Goal: Information Seeking & Learning: Compare options

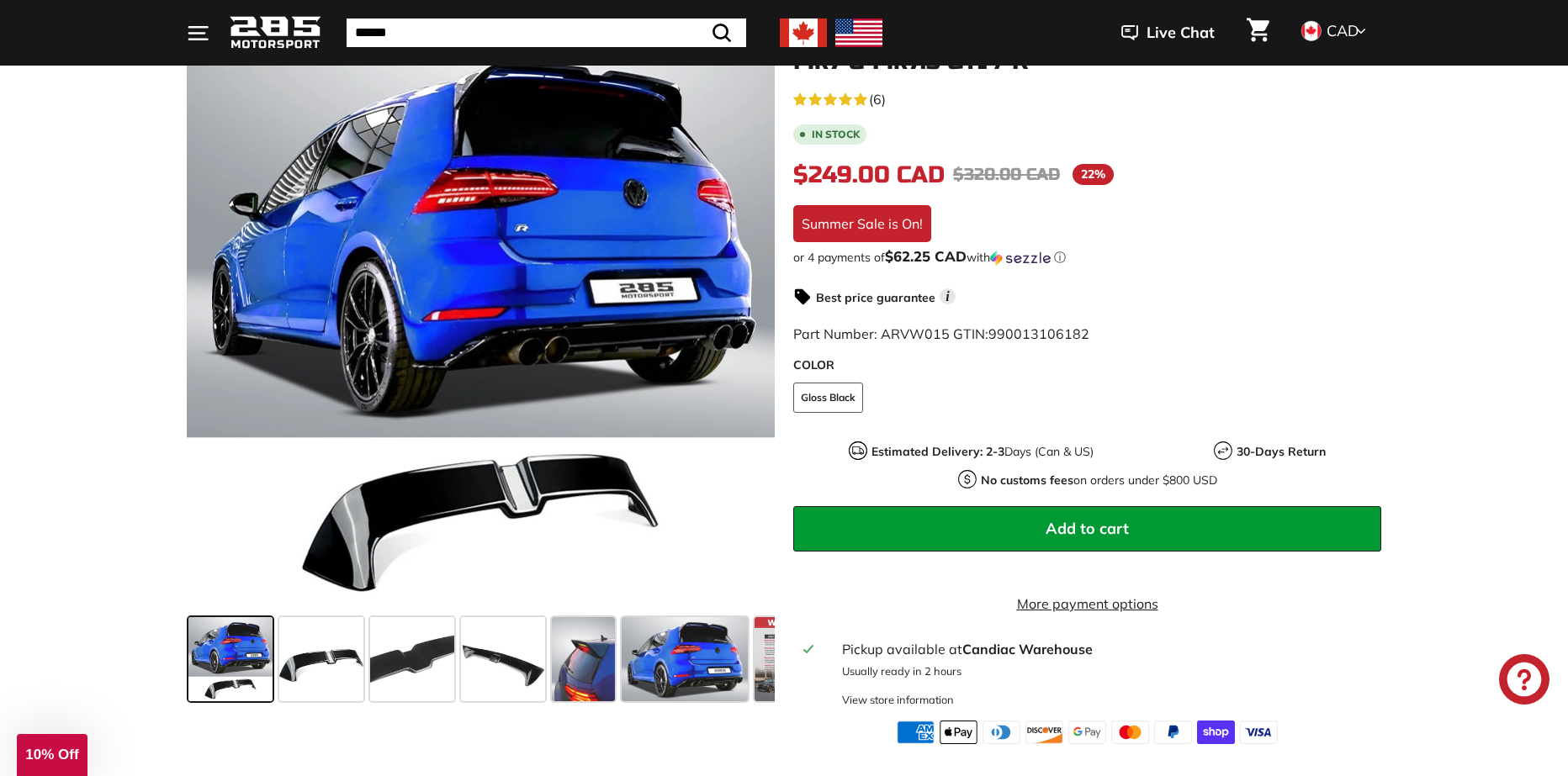
scroll to position [252, 0]
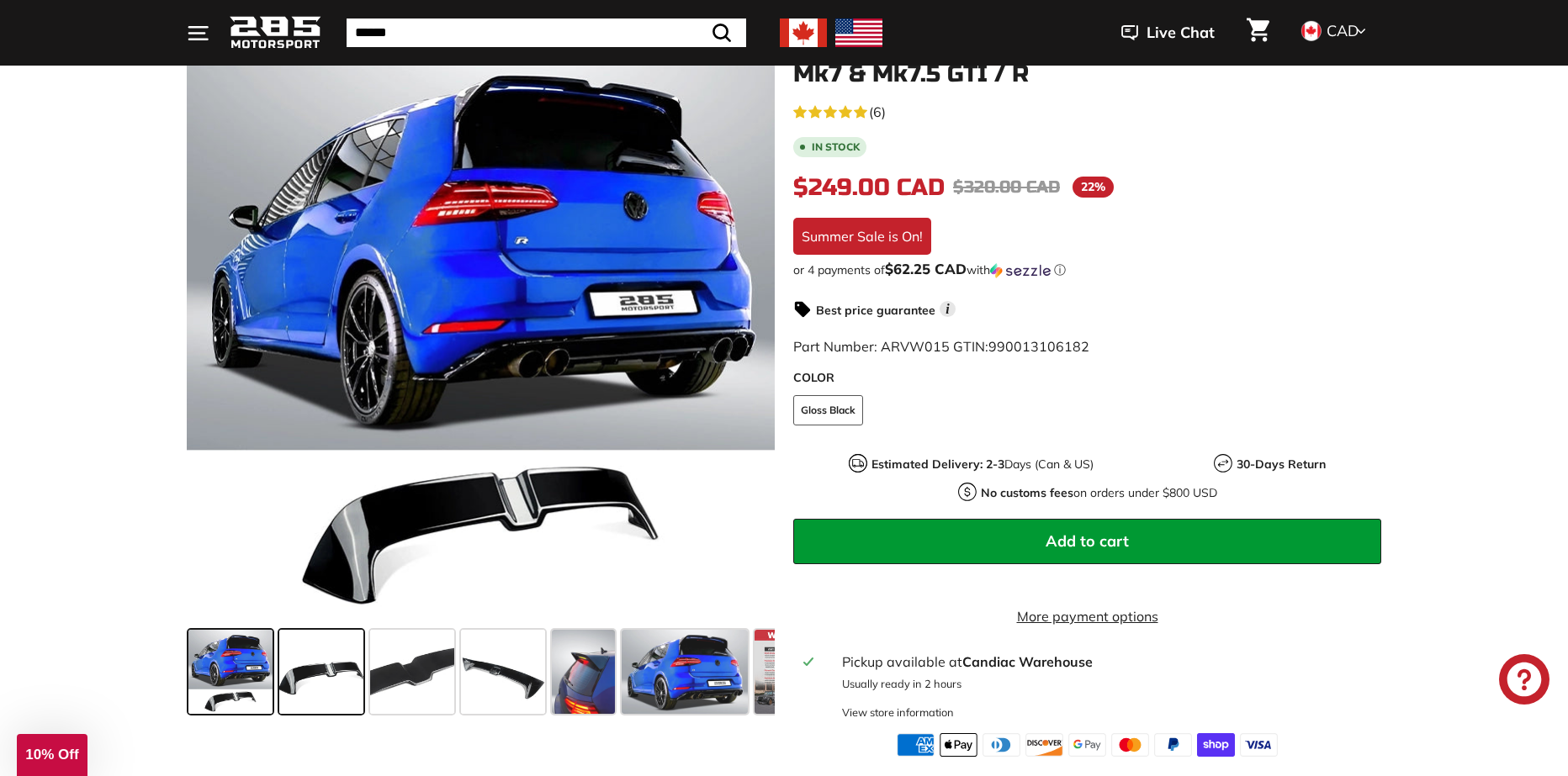
click at [312, 656] on span at bounding box center [322, 672] width 84 height 84
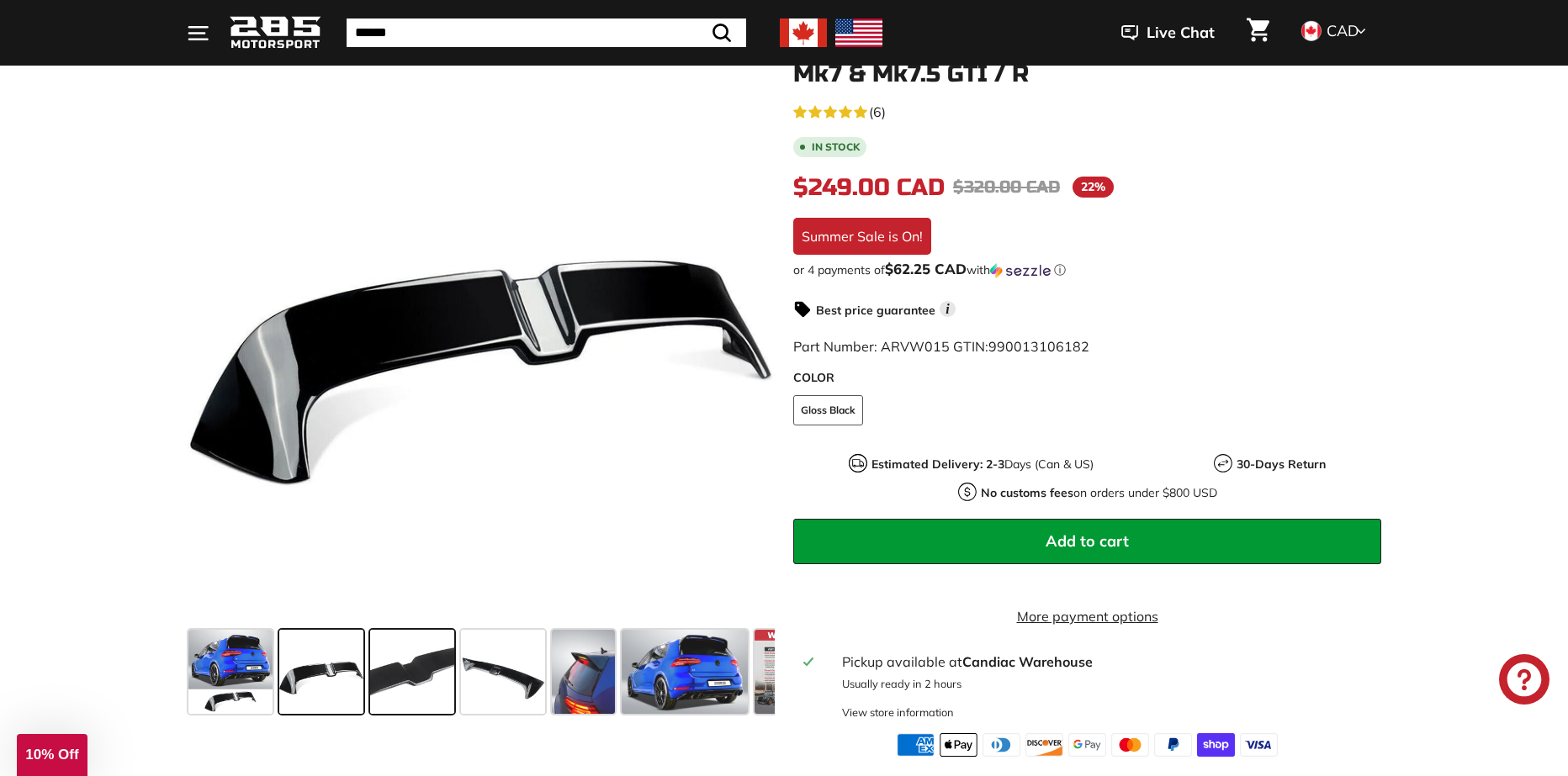
click at [373, 670] on span at bounding box center [412, 672] width 84 height 84
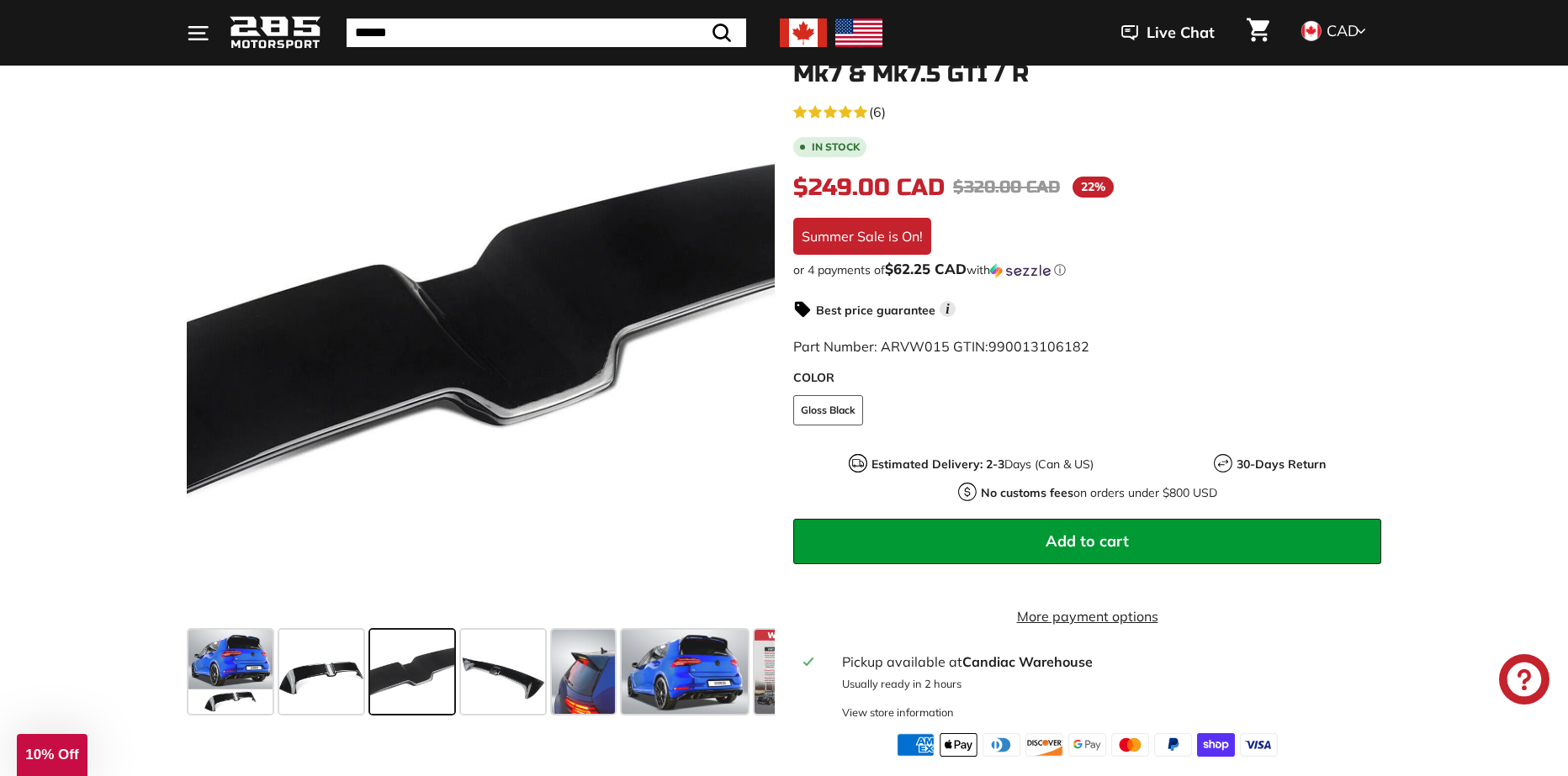
click at [441, 672] on span at bounding box center [412, 672] width 84 height 84
click at [486, 668] on span at bounding box center [503, 672] width 84 height 84
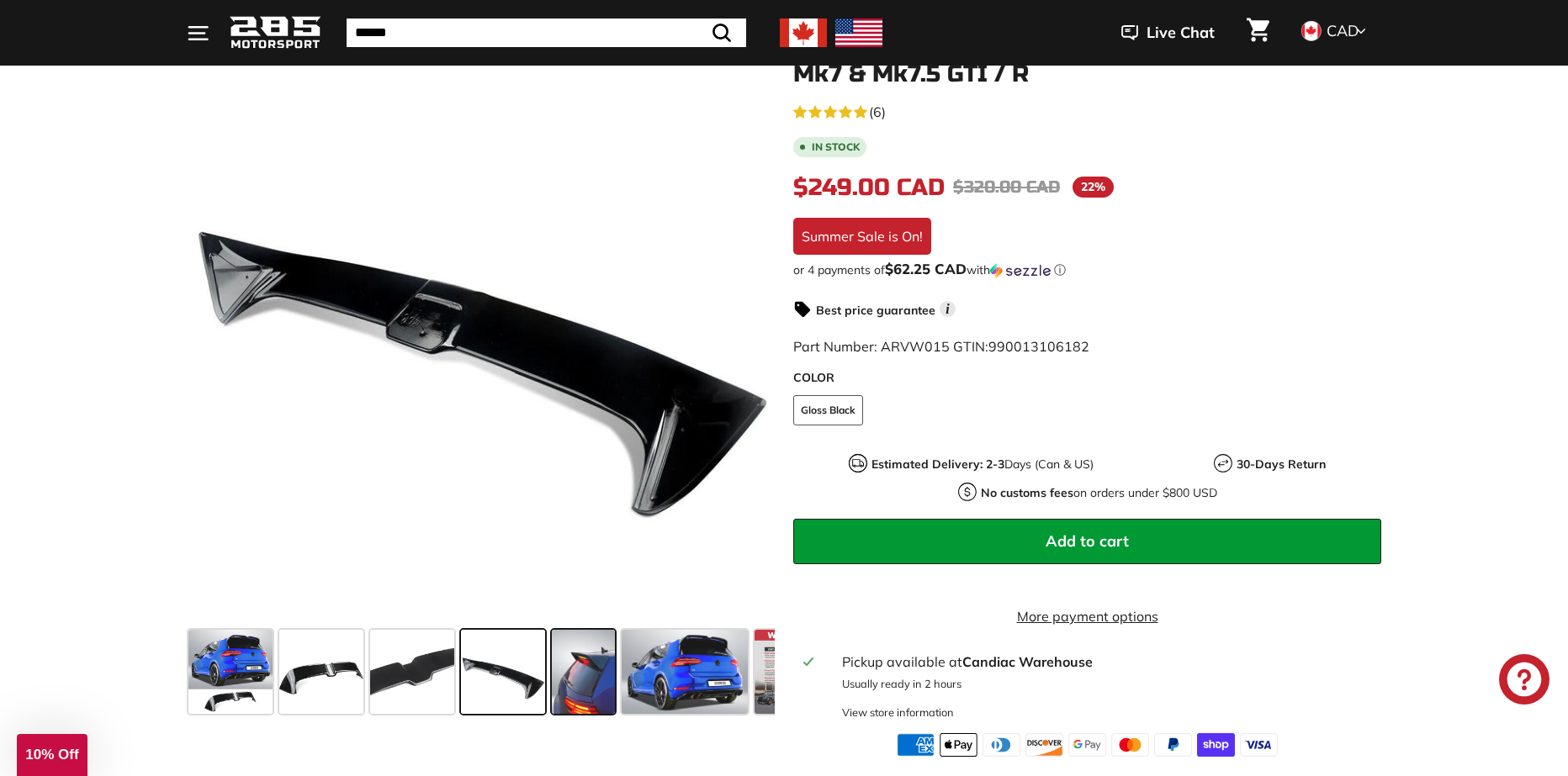
click at [587, 676] on span at bounding box center [583, 672] width 63 height 84
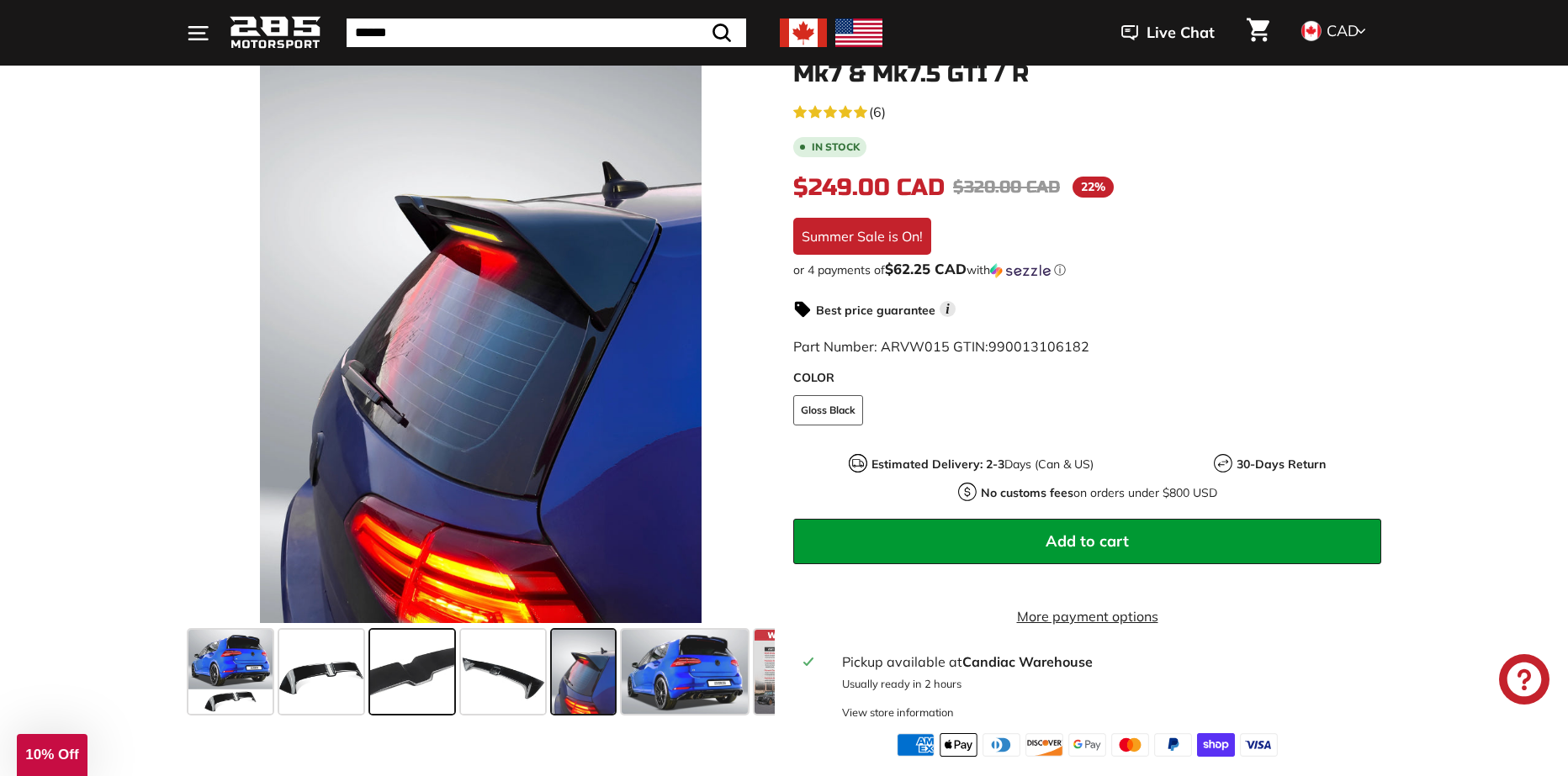
click at [396, 705] on span at bounding box center [412, 672] width 84 height 84
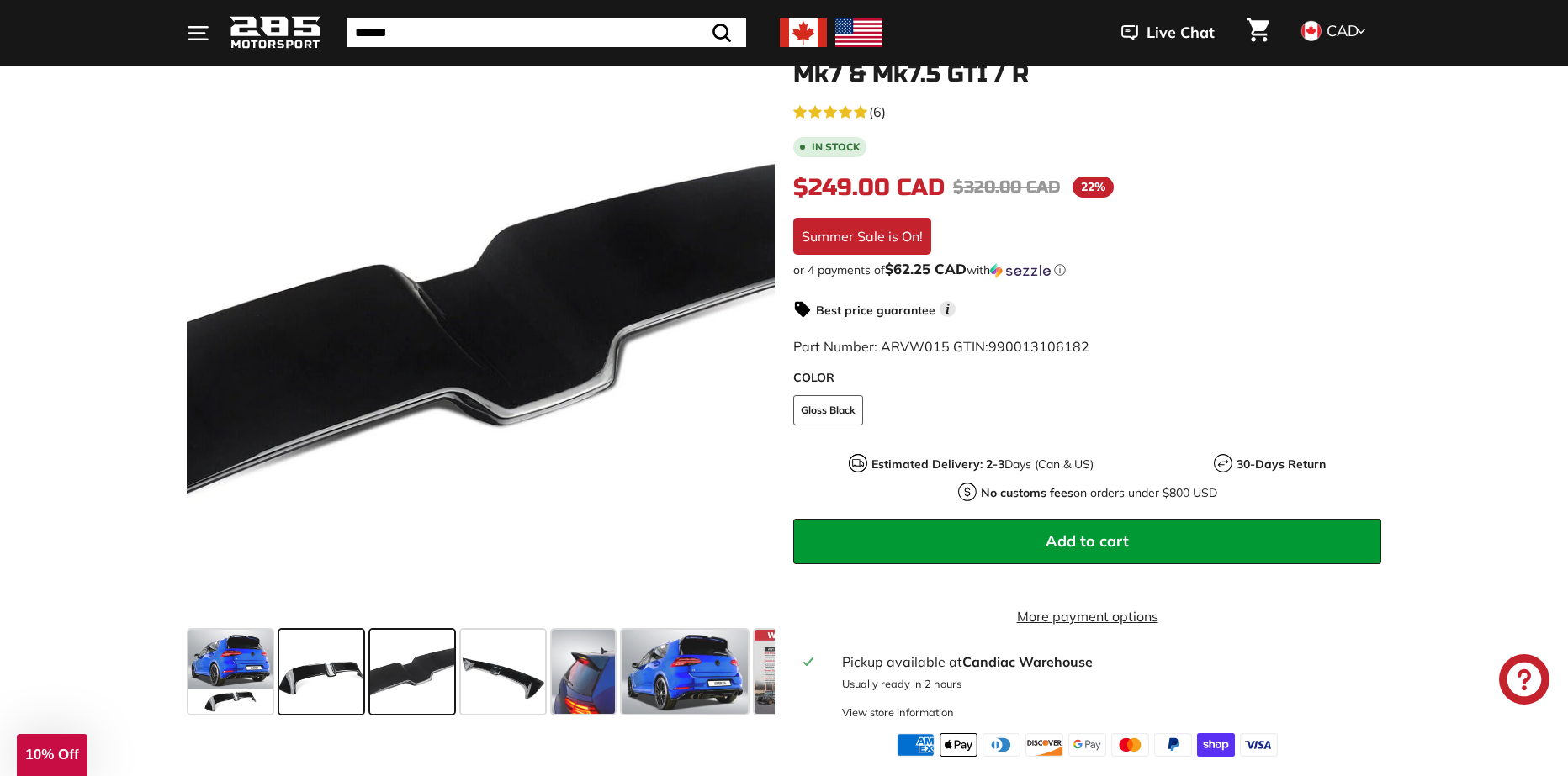
click at [345, 685] on span at bounding box center [322, 672] width 84 height 84
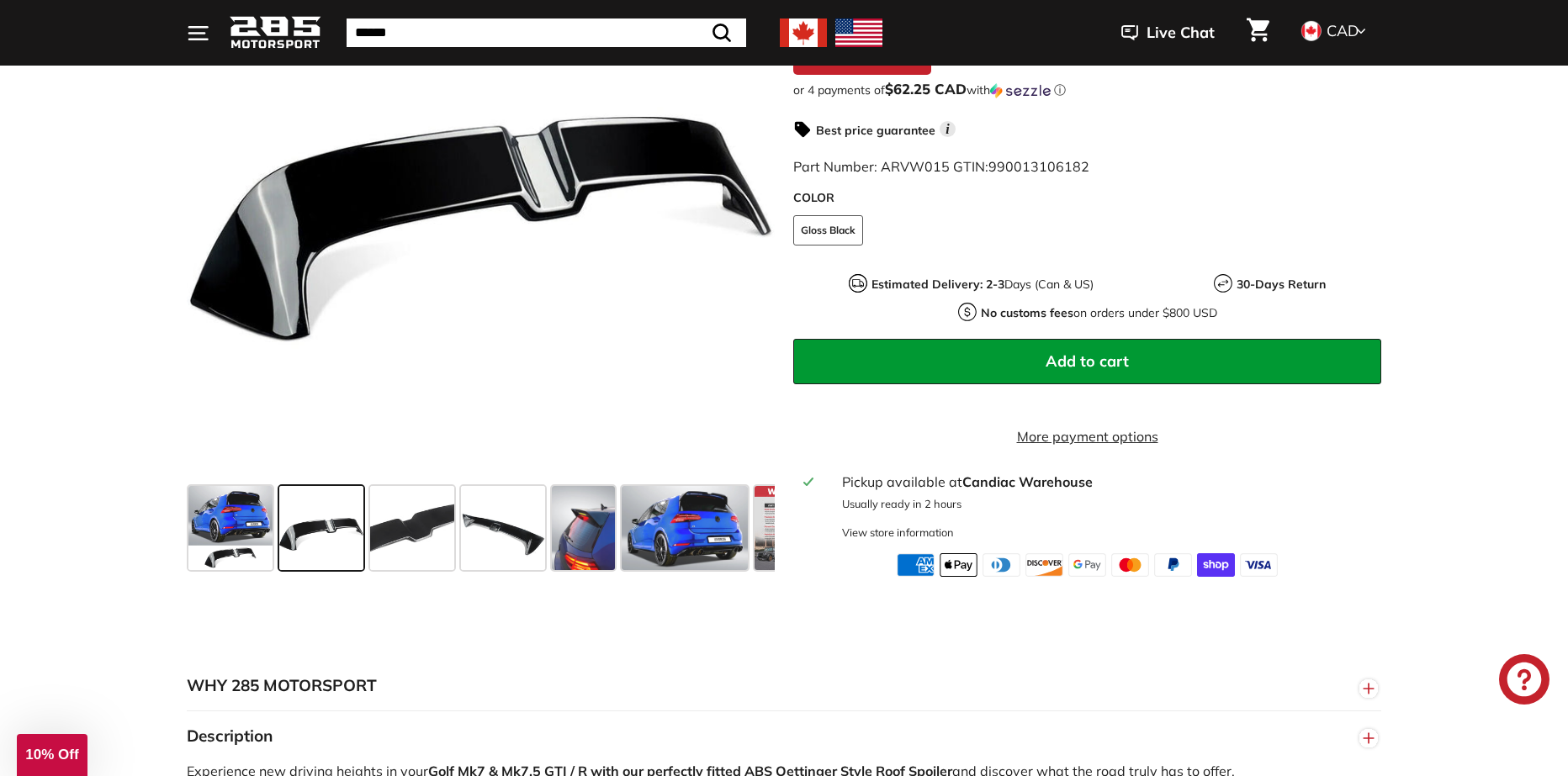
scroll to position [84, 0]
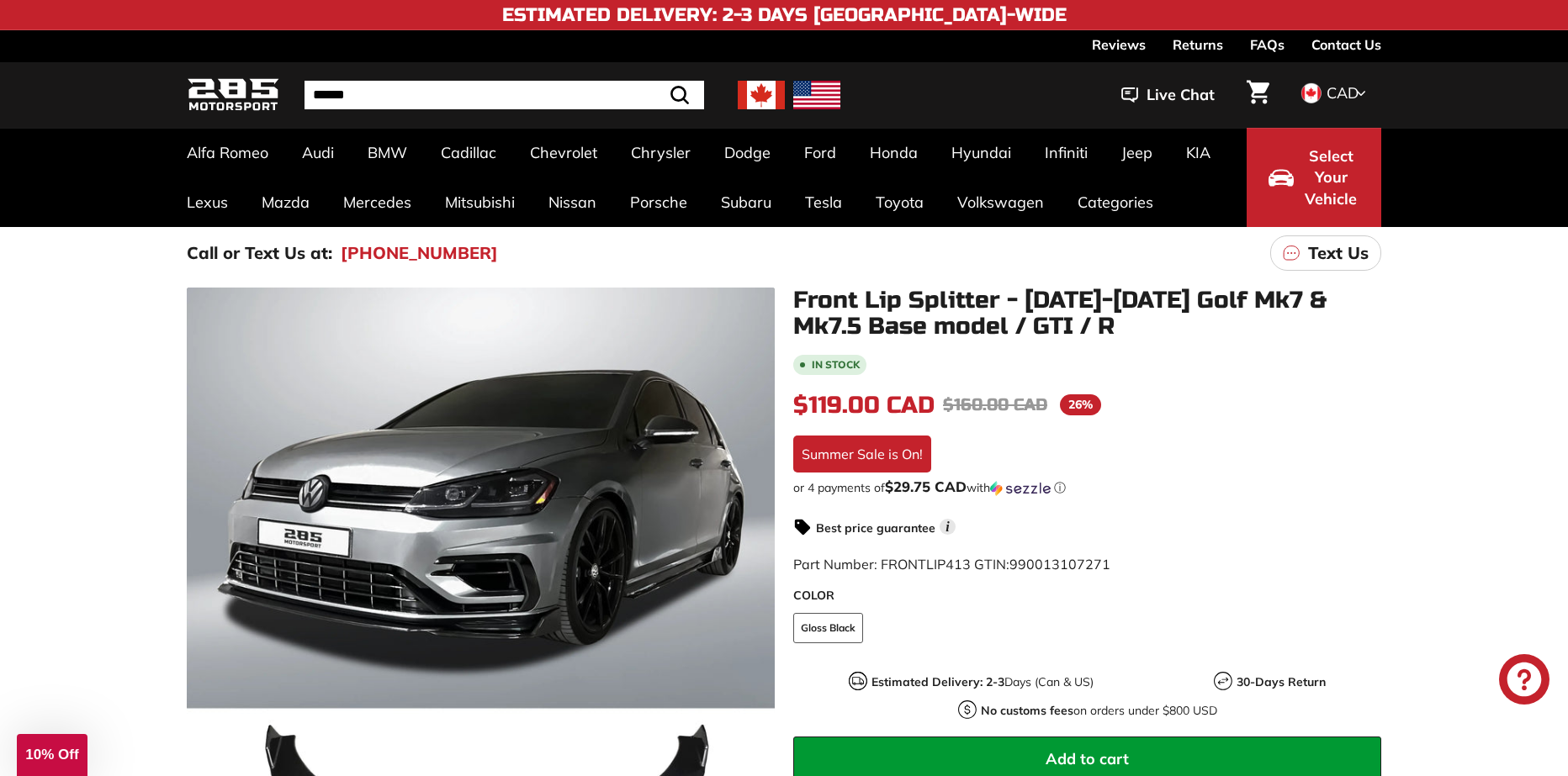
drag, startPoint x: 818, startPoint y: 403, endPoint x: 876, endPoint y: 399, distance: 58.1
click at [876, 399] on span "$119.00 CAD" at bounding box center [863, 405] width 141 height 29
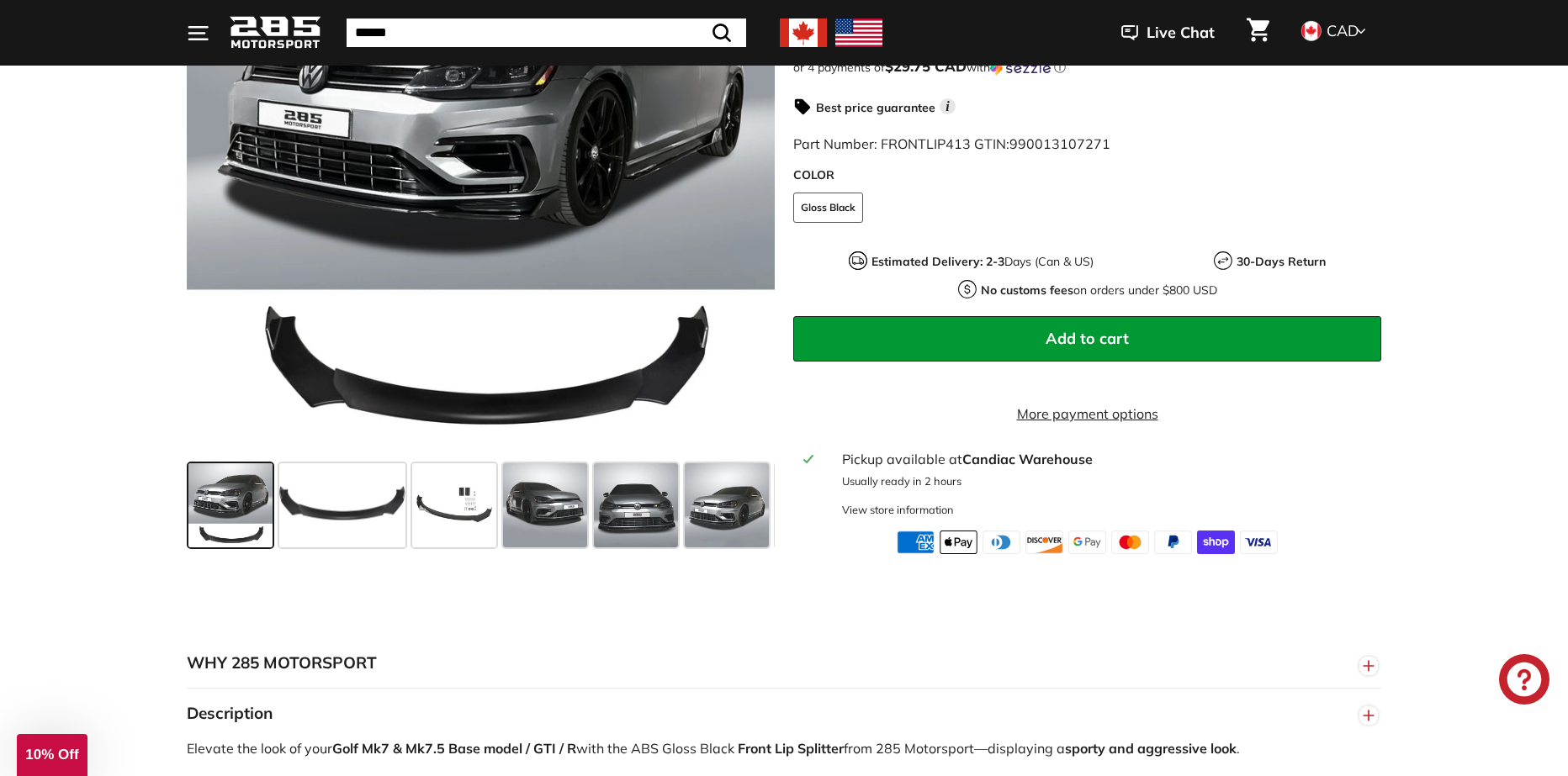
click at [314, 475] on div at bounding box center [480, 506] width 588 height 98
click at [404, 518] on span at bounding box center [342, 506] width 126 height 84
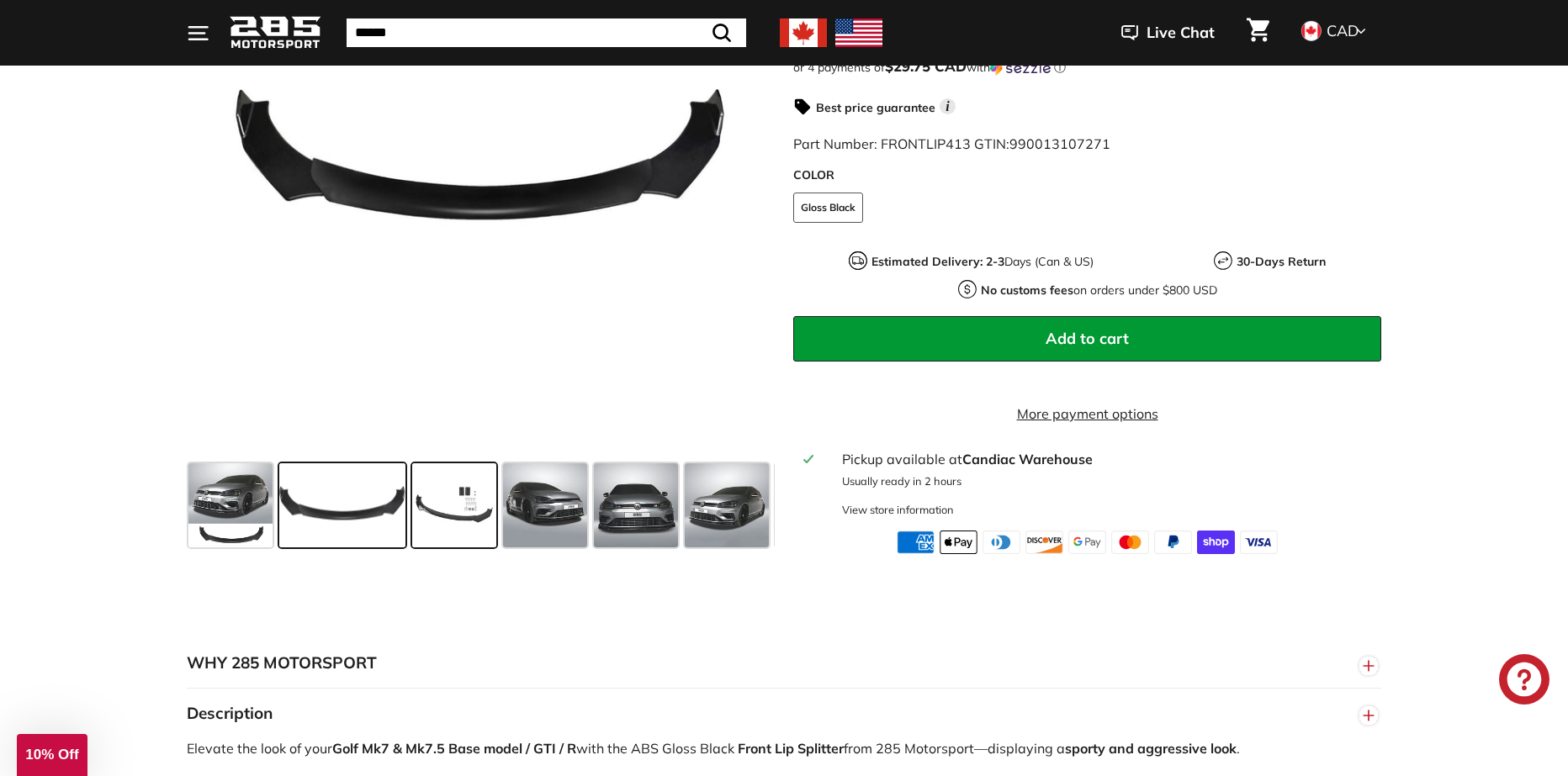
click at [441, 515] on span at bounding box center [454, 506] width 84 height 84
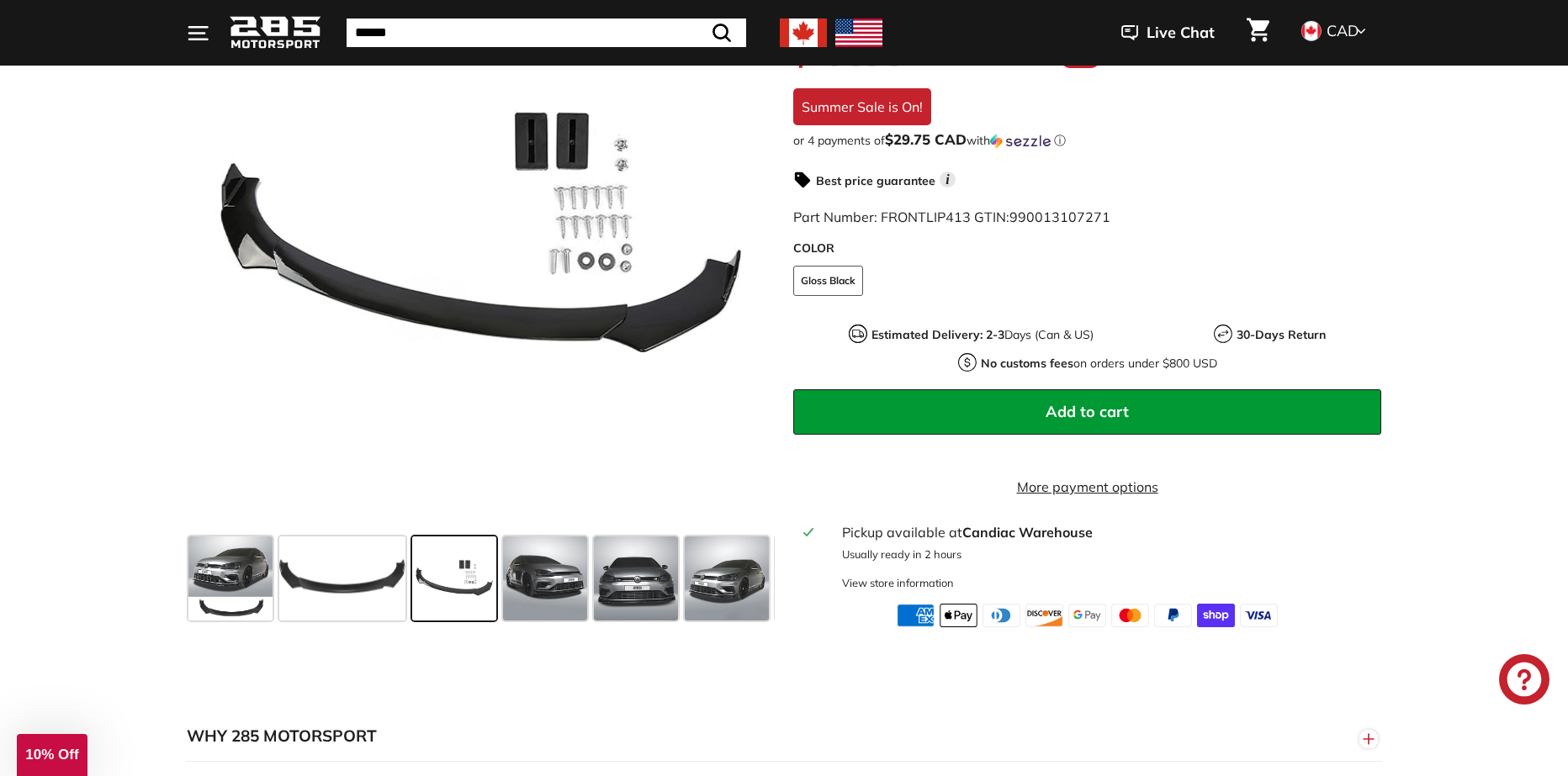
scroll to position [336, 0]
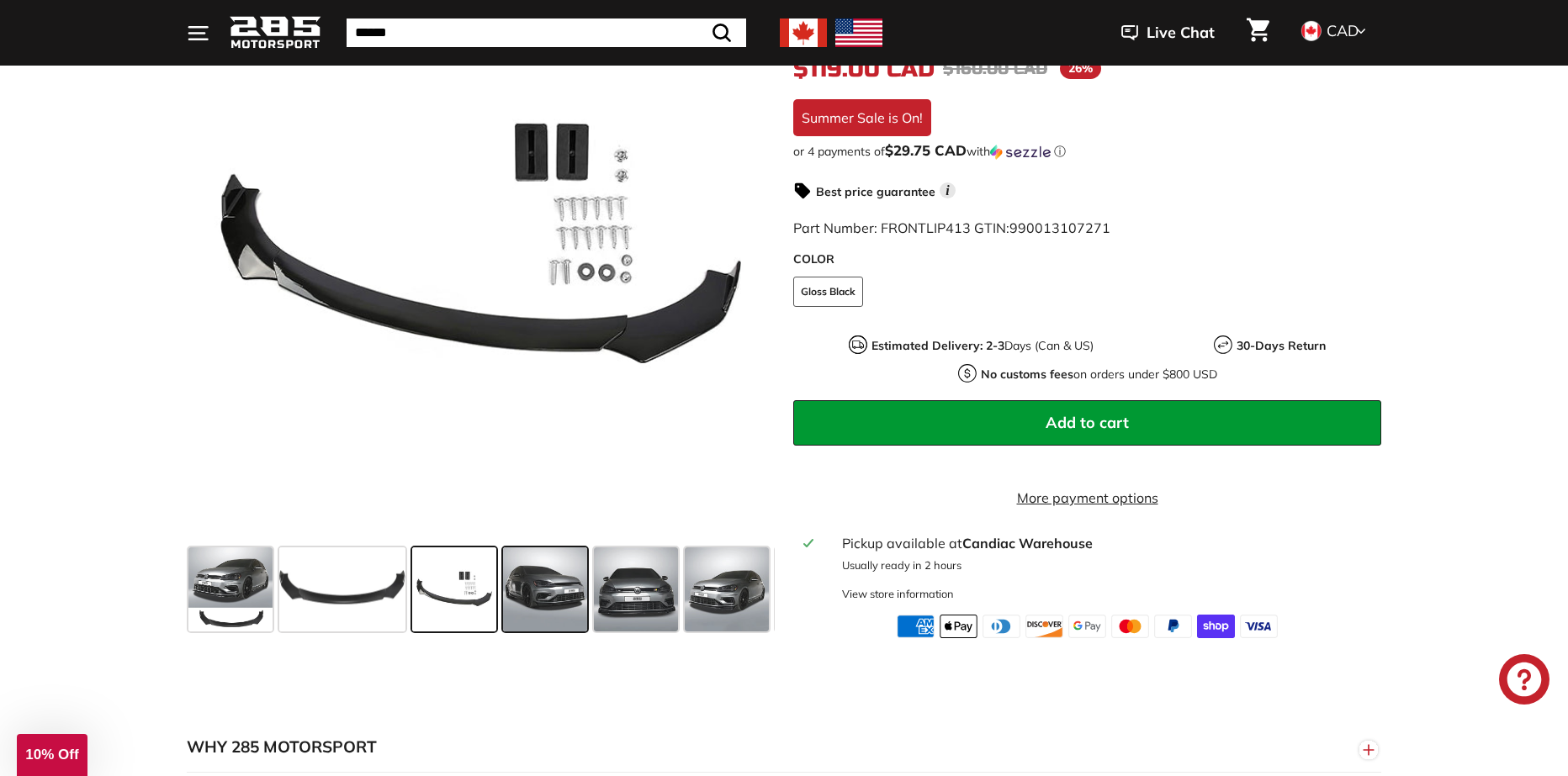
click at [579, 600] on span at bounding box center [545, 590] width 84 height 84
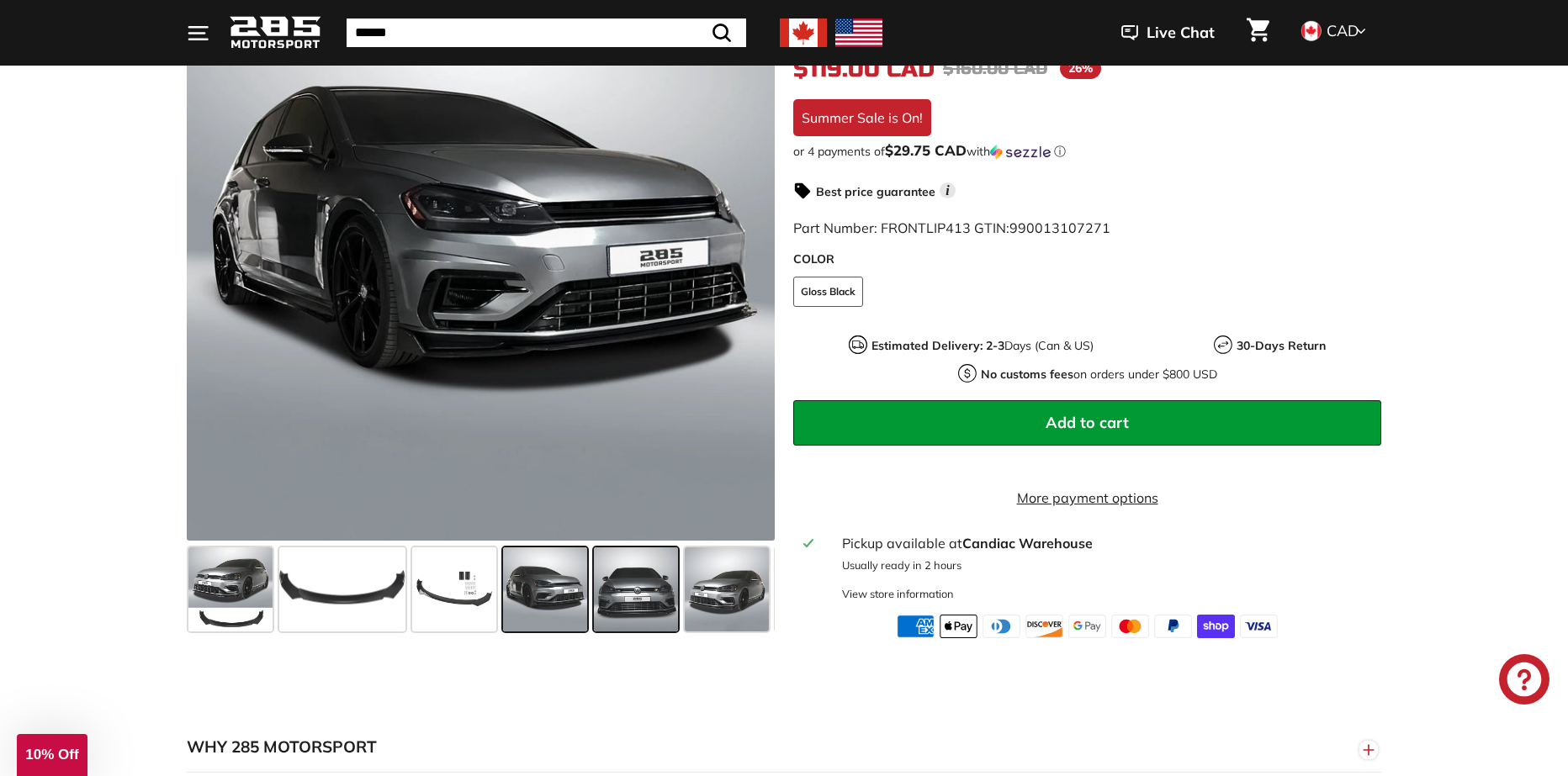
click at [625, 610] on span at bounding box center [636, 590] width 84 height 84
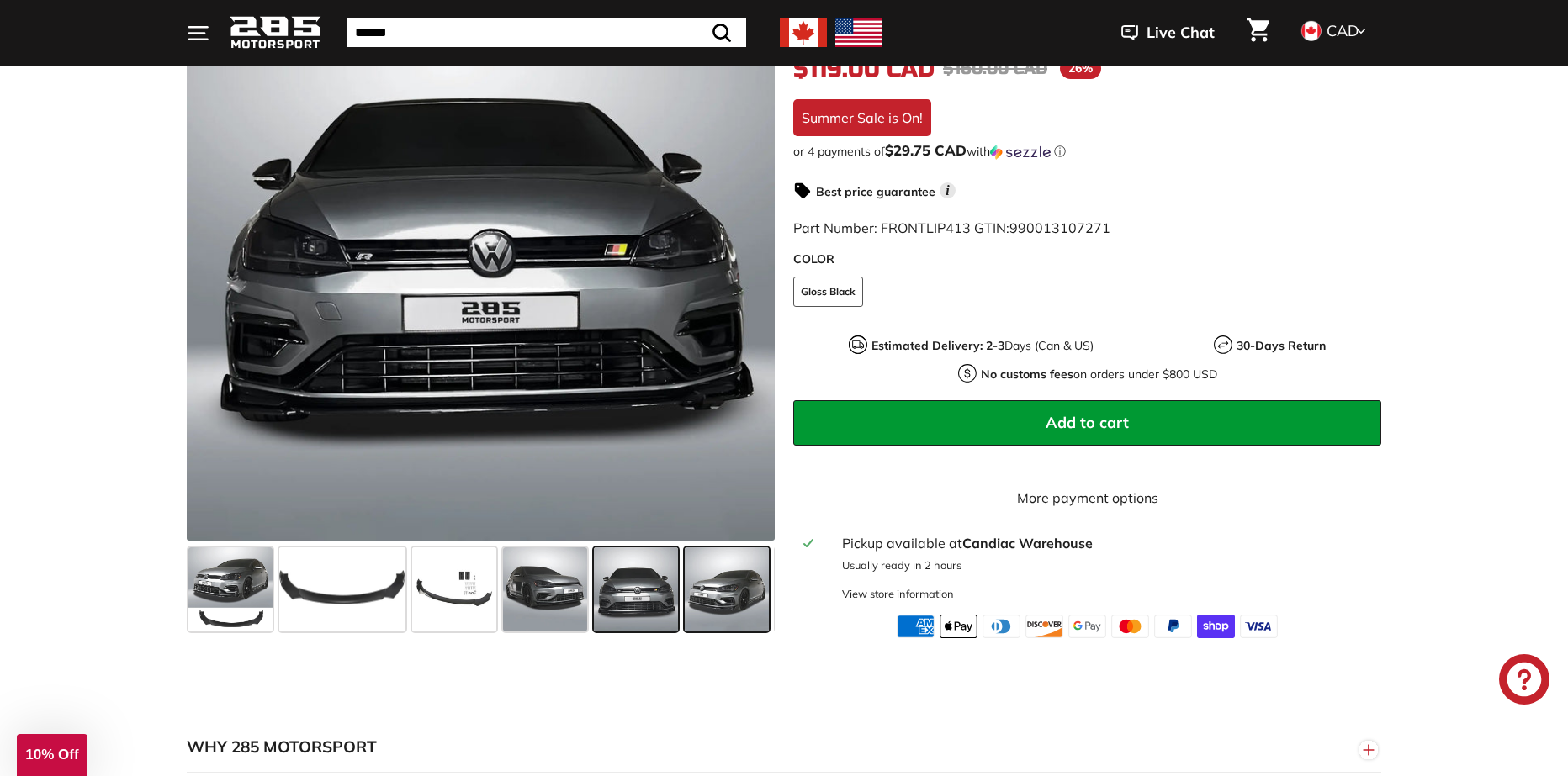
click at [706, 602] on span at bounding box center [727, 590] width 84 height 84
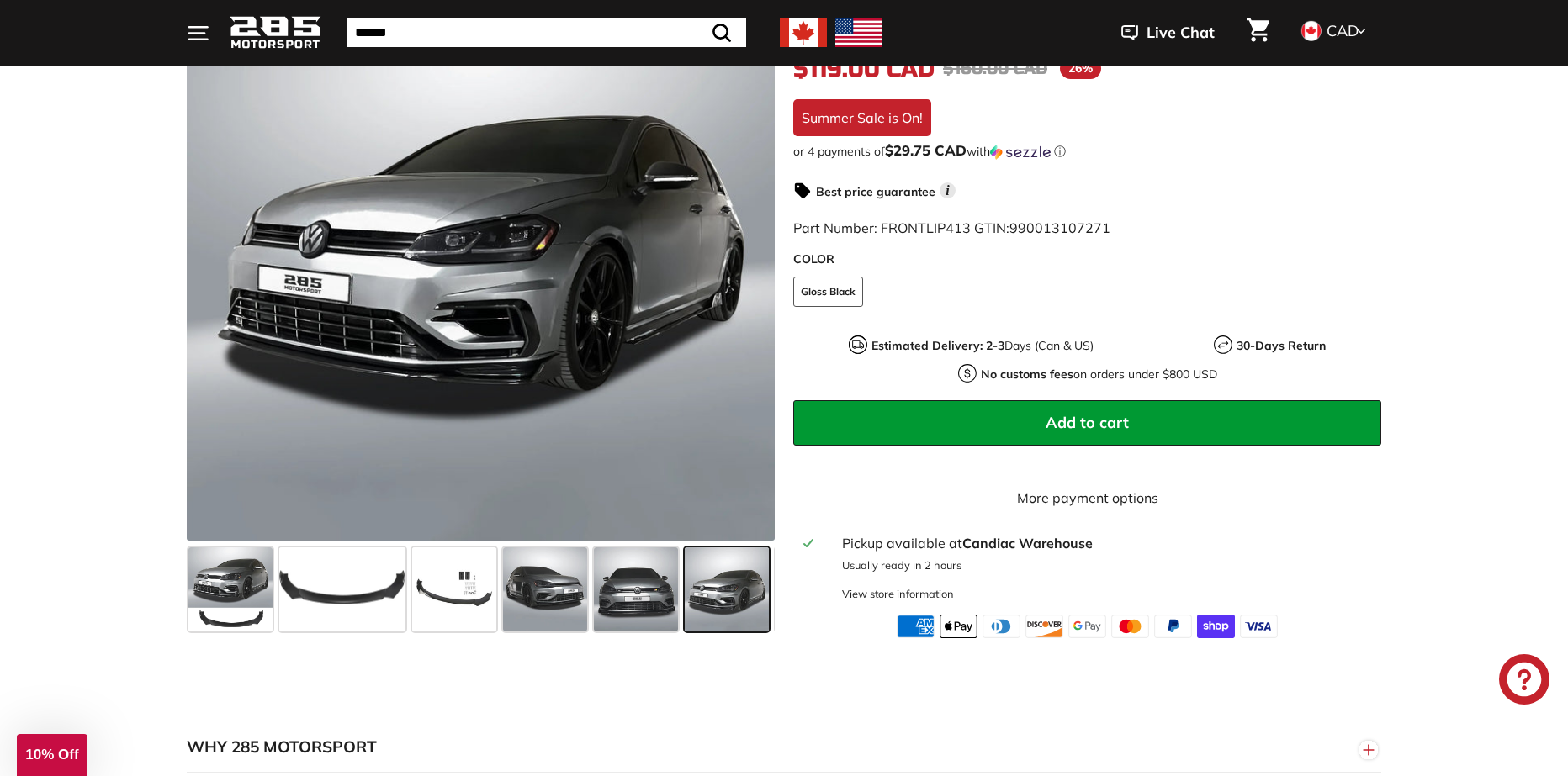
scroll to position [0, 89]
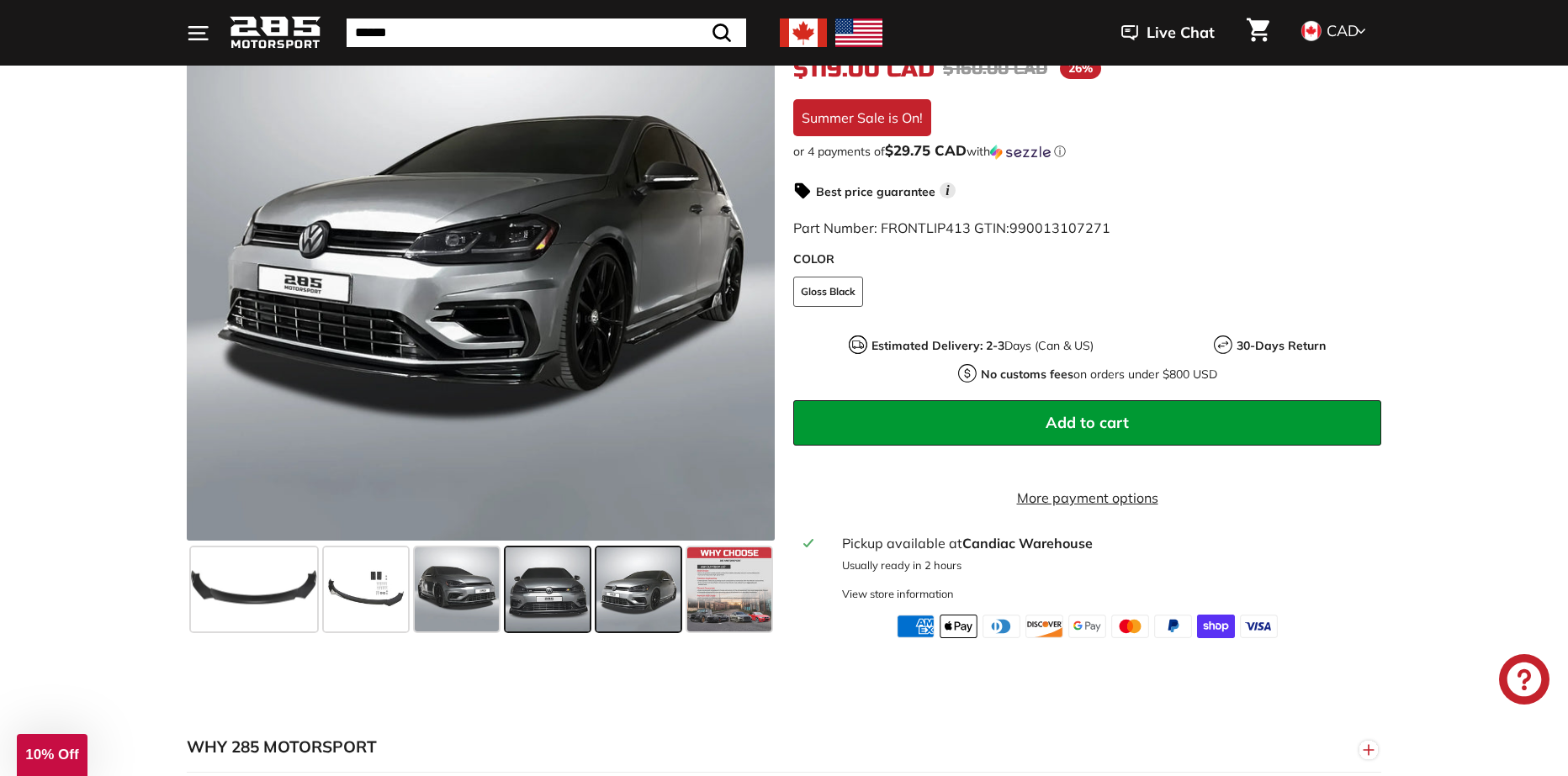
click at [551, 572] on span at bounding box center [548, 590] width 84 height 84
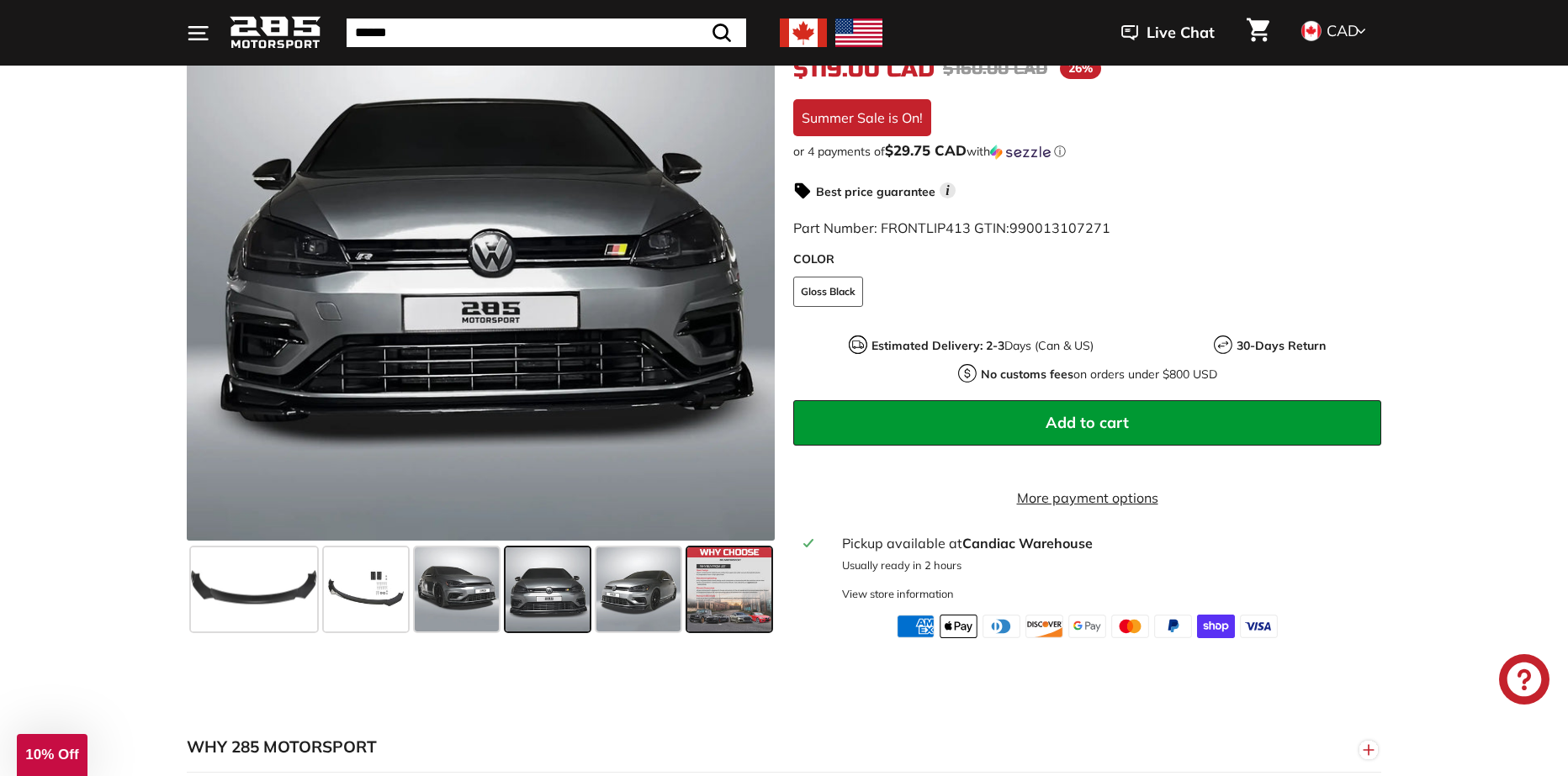
click at [707, 601] on span at bounding box center [730, 590] width 84 height 84
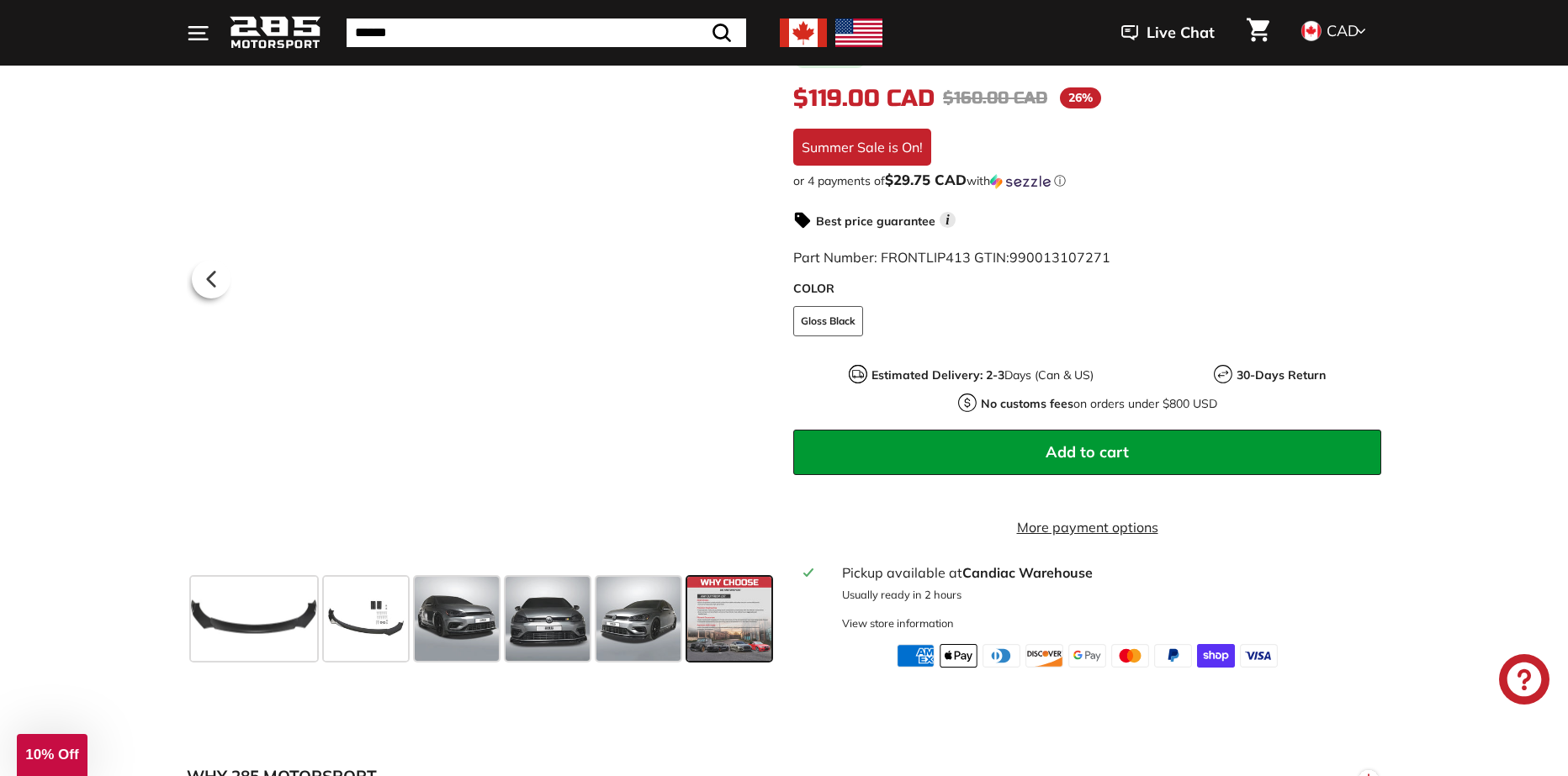
scroll to position [336, 0]
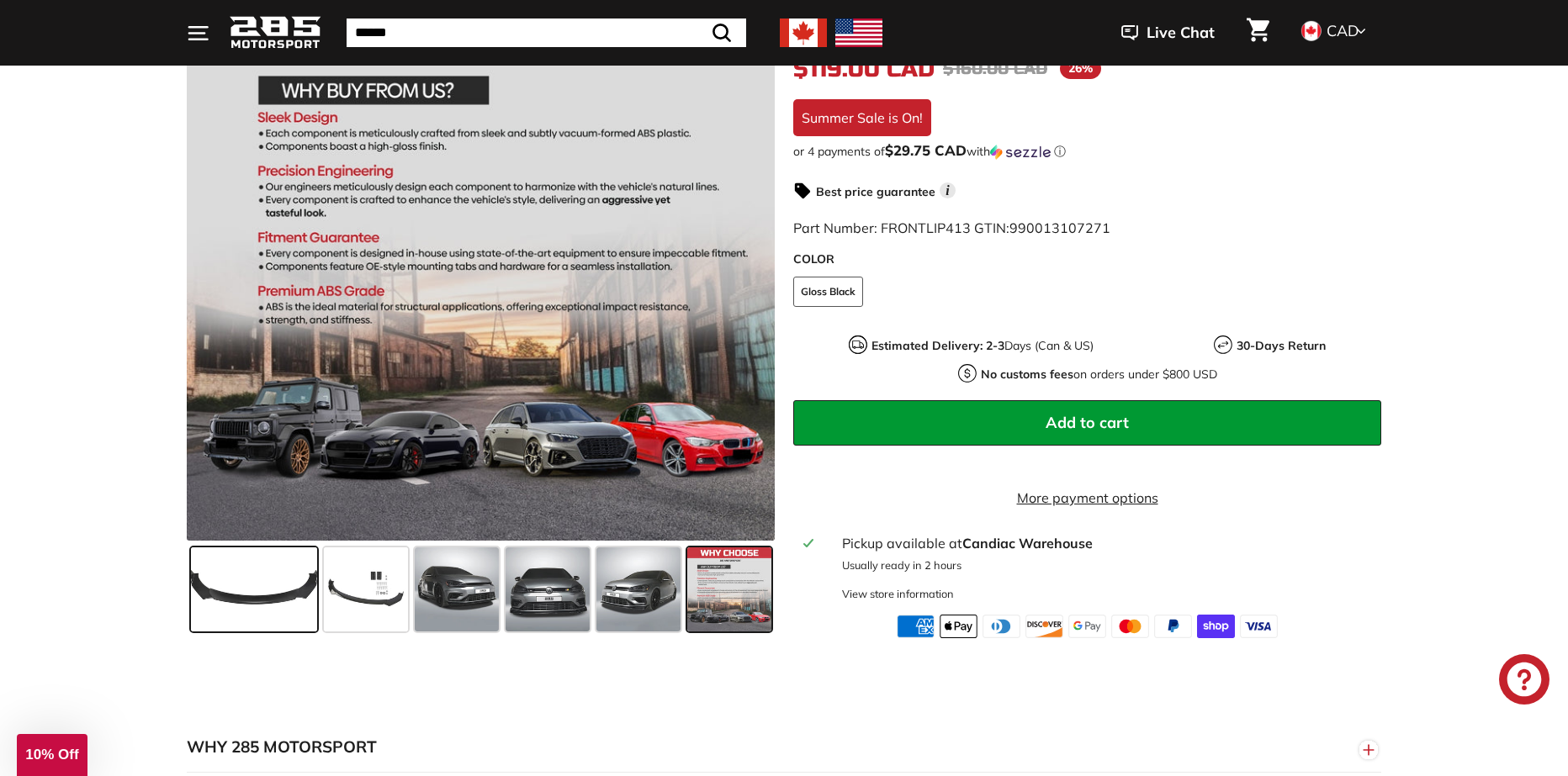
click at [241, 616] on span at bounding box center [253, 590] width 126 height 84
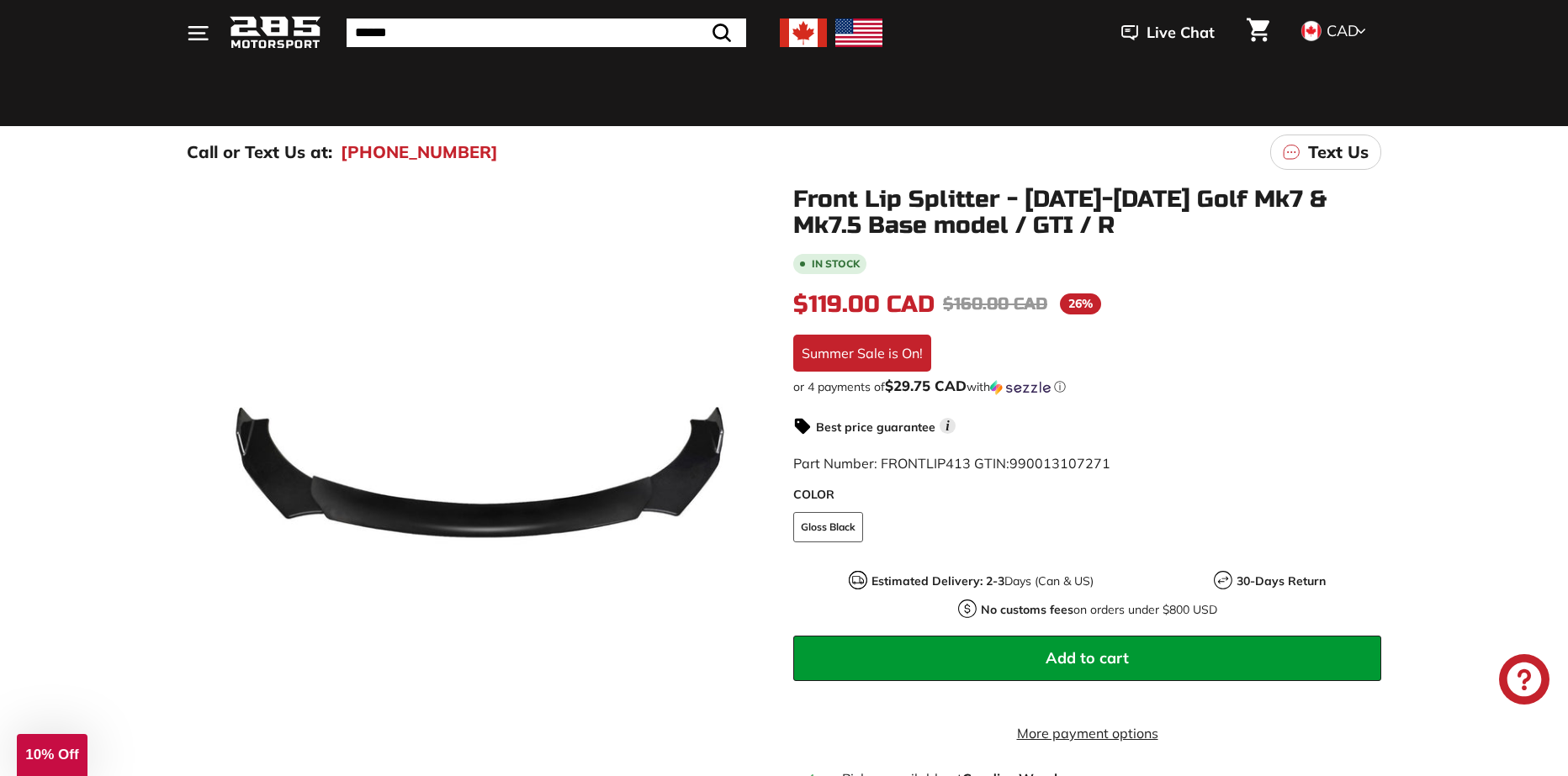
scroll to position [0, 0]
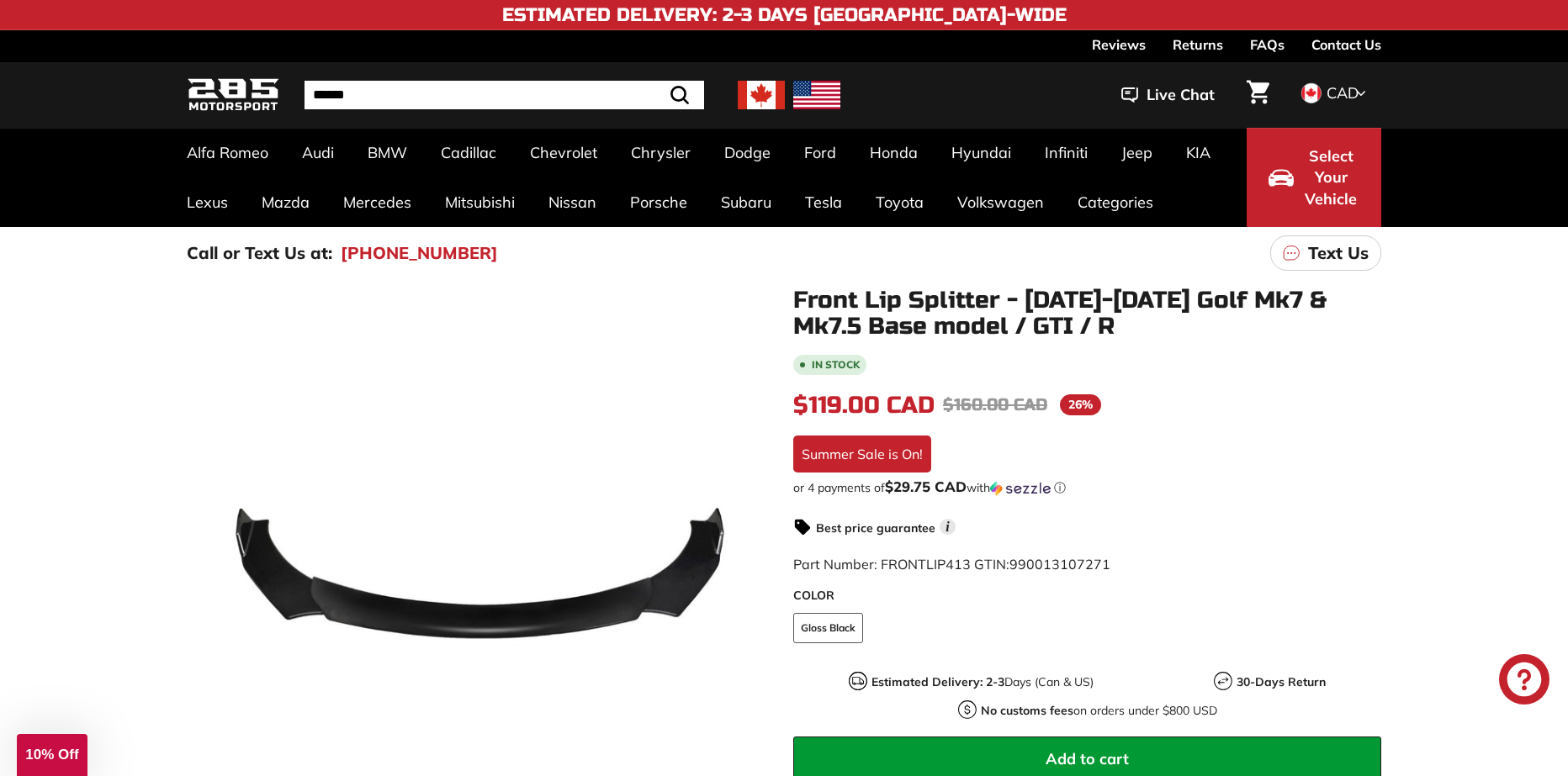
drag, startPoint x: 828, startPoint y: 399, endPoint x: 903, endPoint y: 400, distance: 75.0
click at [903, 400] on span "$119.00 CAD" at bounding box center [863, 405] width 141 height 29
